Goal: Check status: Check status

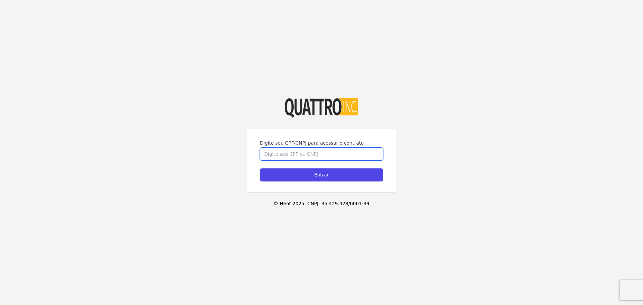
click at [293, 156] on input "Digite seu CPF/CNPJ para acessar o contrato" at bounding box center [321, 154] width 123 height 13
type input "50307790860"
click at [260, 168] on input "Entrar" at bounding box center [321, 174] width 123 height 13
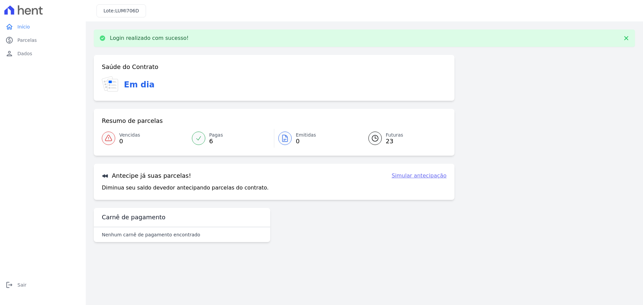
click at [213, 134] on span "Pagas" at bounding box center [216, 135] width 14 height 7
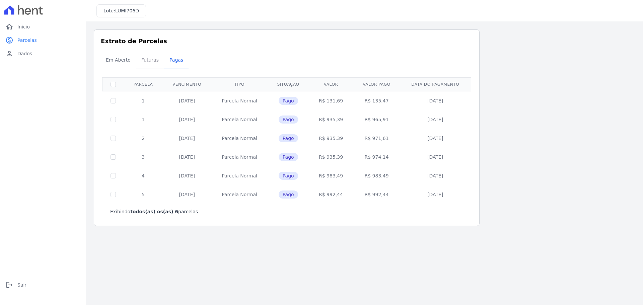
click at [152, 62] on span "Futuras" at bounding box center [149, 59] width 25 height 13
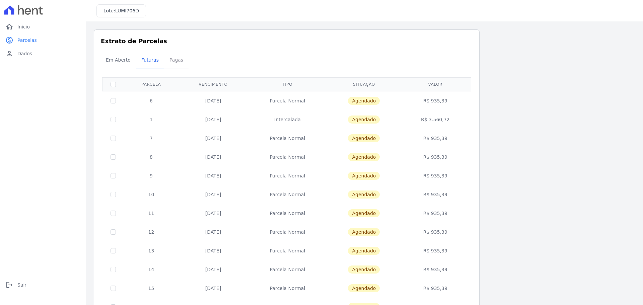
click at [169, 61] on span "Pagas" at bounding box center [176, 59] width 22 height 13
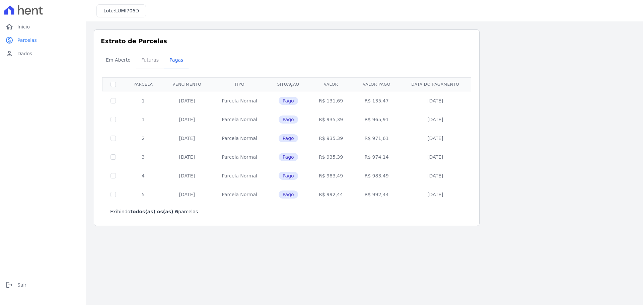
click at [152, 59] on span "Futuras" at bounding box center [149, 59] width 25 height 13
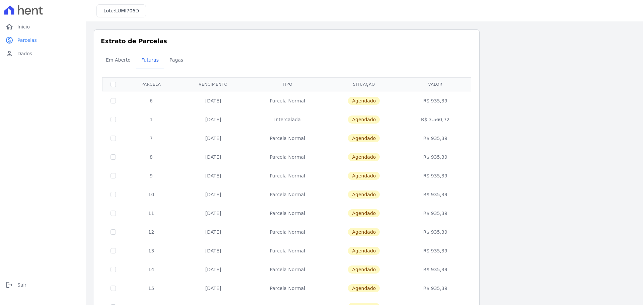
drag, startPoint x: 452, startPoint y: 102, endPoint x: 406, endPoint y: 102, distance: 46.2
click at [406, 102] on td "R$ 935,39" at bounding box center [435, 100] width 69 height 19
drag, startPoint x: 433, startPoint y: 118, endPoint x: 410, endPoint y: 118, distance: 22.8
click at [410, 118] on td "R$ 3.560,72" at bounding box center [435, 119] width 69 height 19
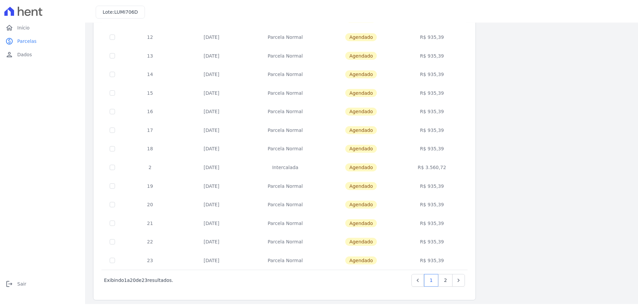
scroll to position [200, 0]
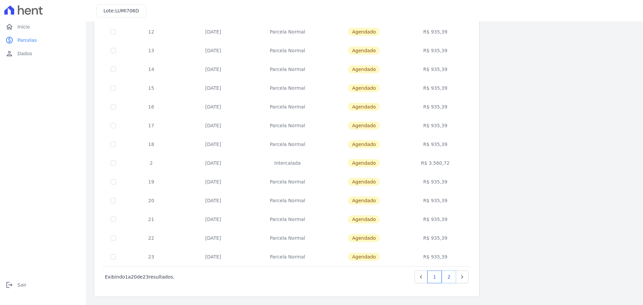
click at [451, 275] on link "2" at bounding box center [449, 277] width 14 height 13
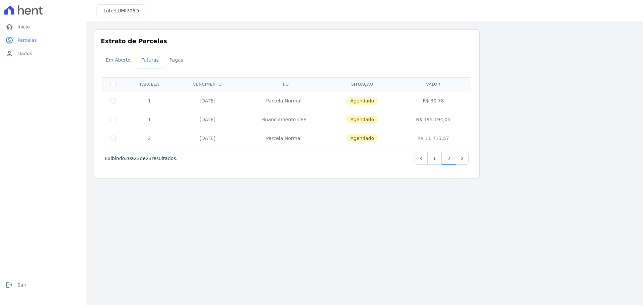
drag, startPoint x: 456, startPoint y: 138, endPoint x: 420, endPoint y: 138, distance: 36.2
click at [420, 138] on td "R$ 11.713,57" at bounding box center [433, 138] width 73 height 19
click at [437, 160] on link "1" at bounding box center [434, 158] width 14 height 13
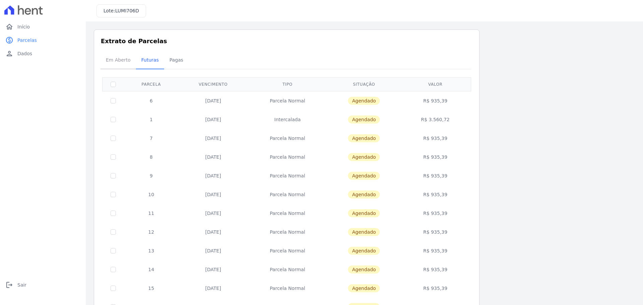
click at [120, 66] on span "Em Aberto" at bounding box center [118, 59] width 33 height 13
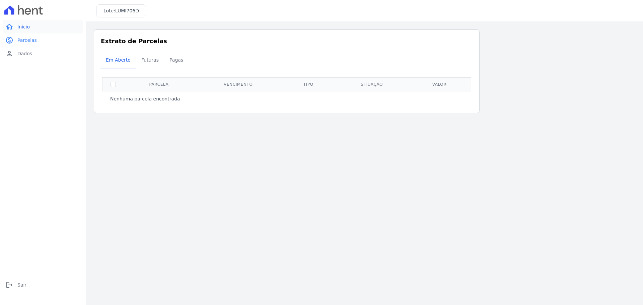
click at [29, 26] on span "Início" at bounding box center [23, 26] width 12 height 7
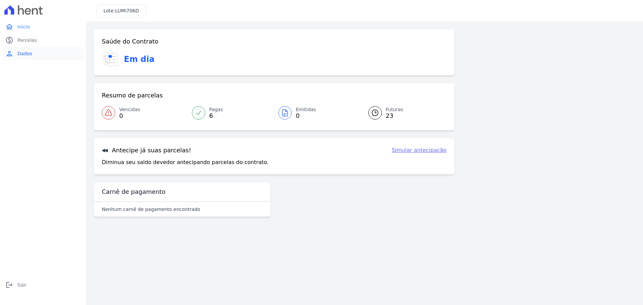
click at [27, 54] on span "Dados" at bounding box center [24, 53] width 15 height 7
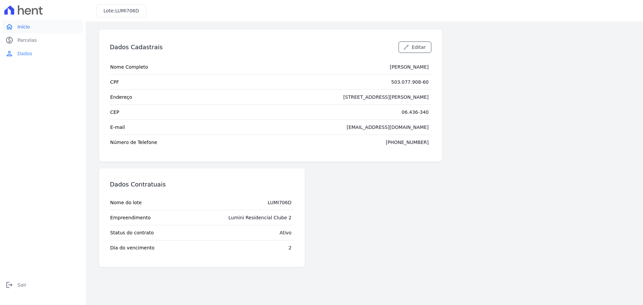
click at [24, 25] on span "Início" at bounding box center [23, 26] width 12 height 7
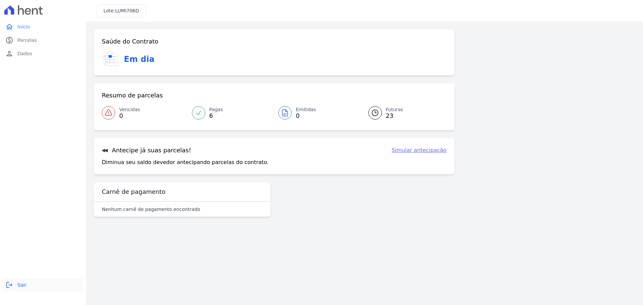
click at [20, 287] on span "Sair" at bounding box center [21, 285] width 9 height 7
